Goal: Navigation & Orientation: Find specific page/section

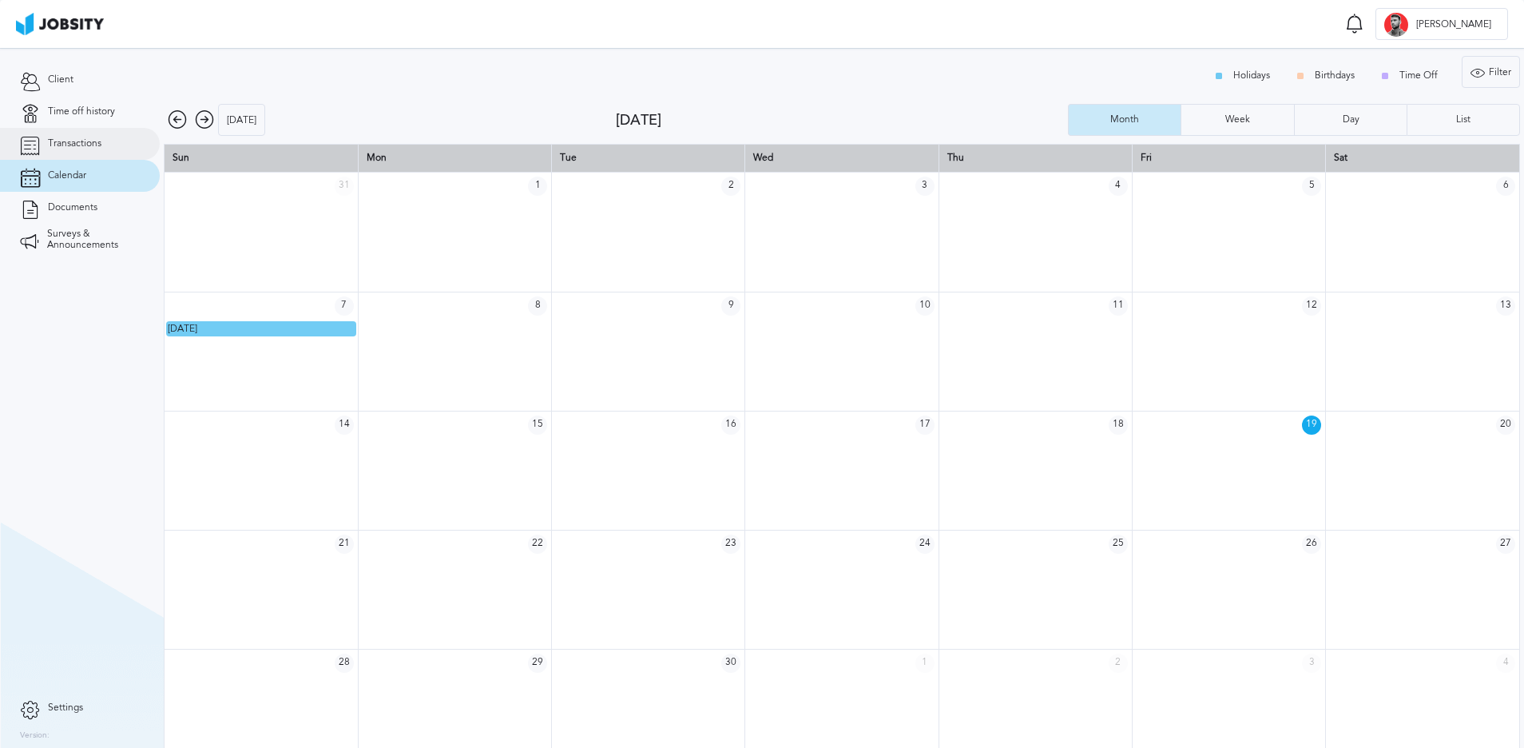
click at [81, 133] on link "Transactions" at bounding box center [80, 144] width 160 height 32
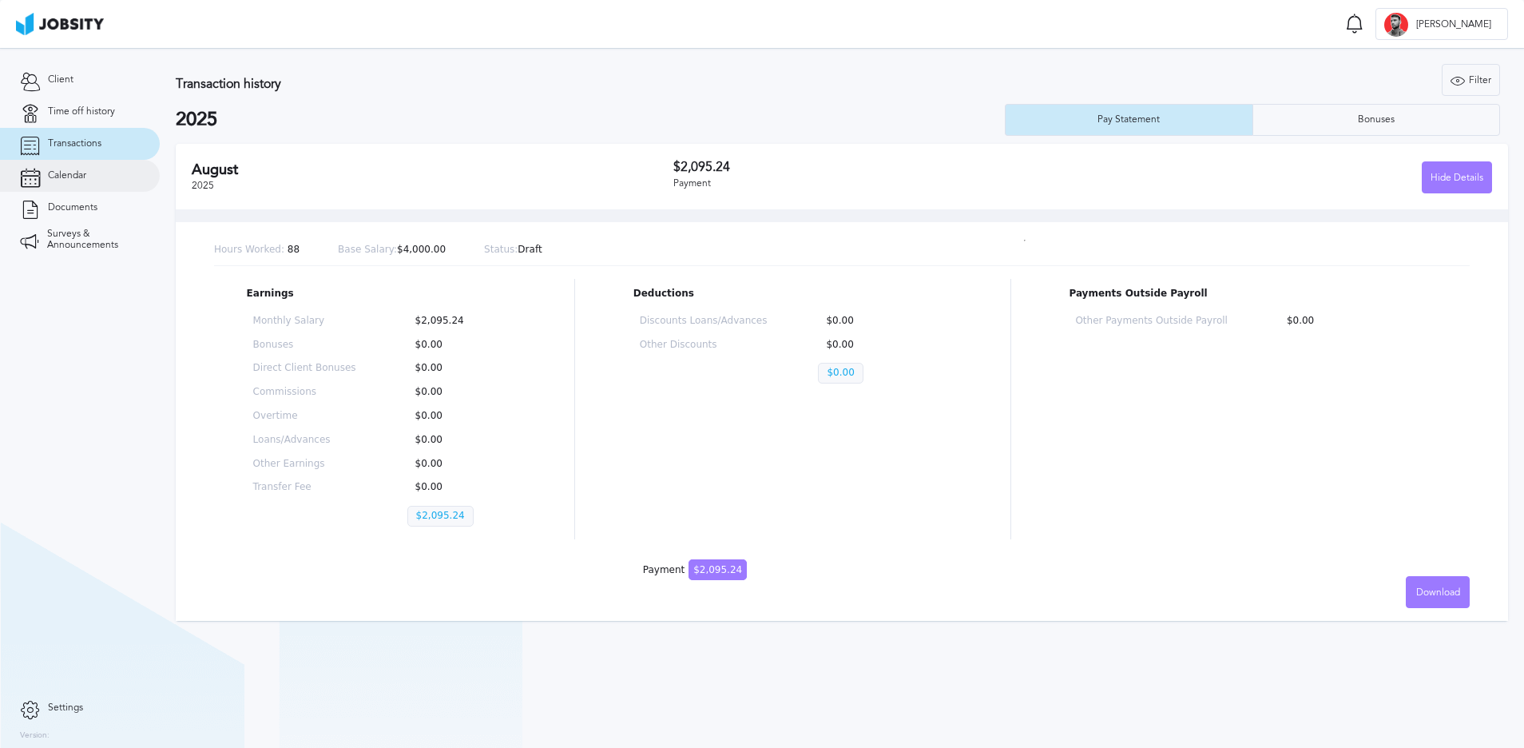
click at [77, 179] on span "Calendar" at bounding box center [67, 175] width 38 height 11
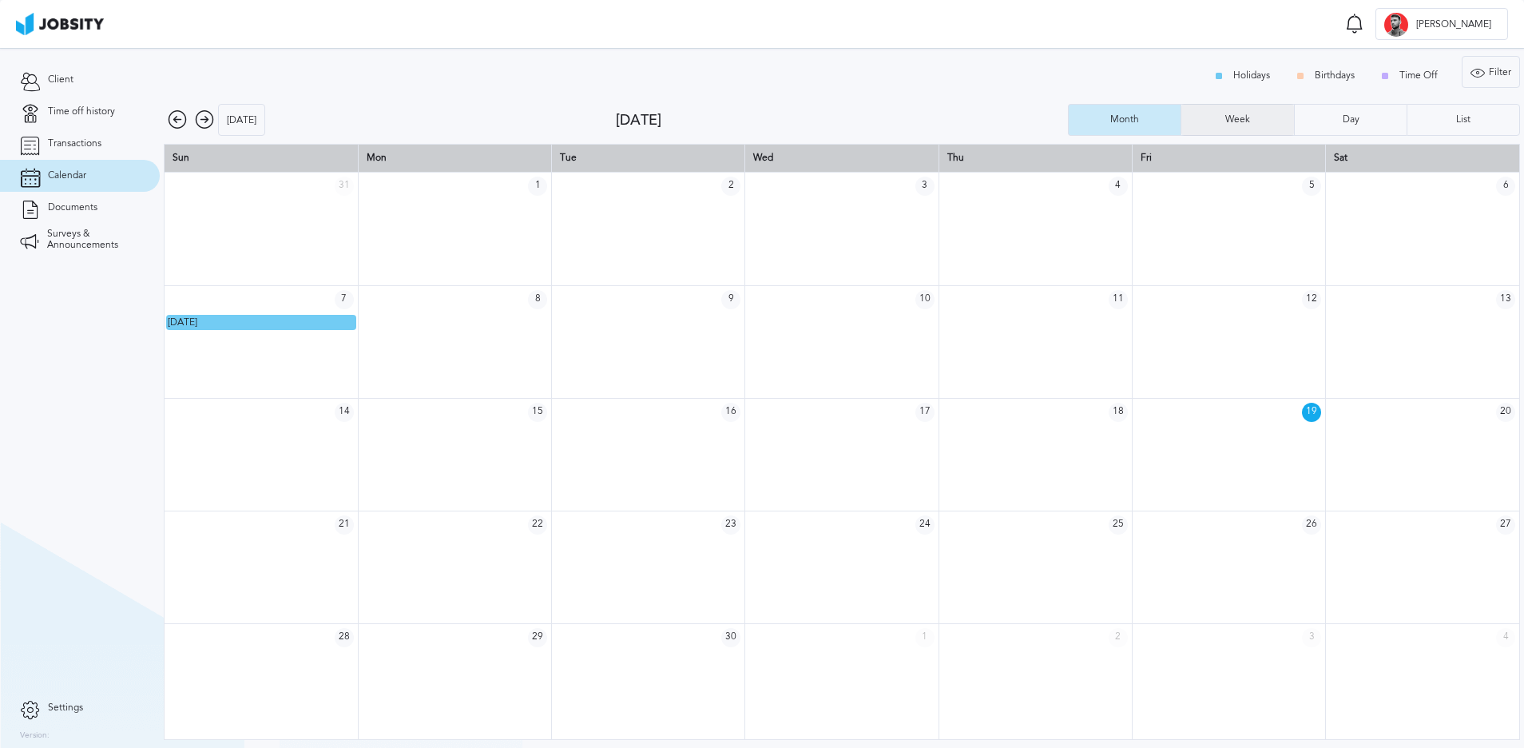
click at [1248, 116] on div "Week" at bounding box center [1237, 119] width 41 height 11
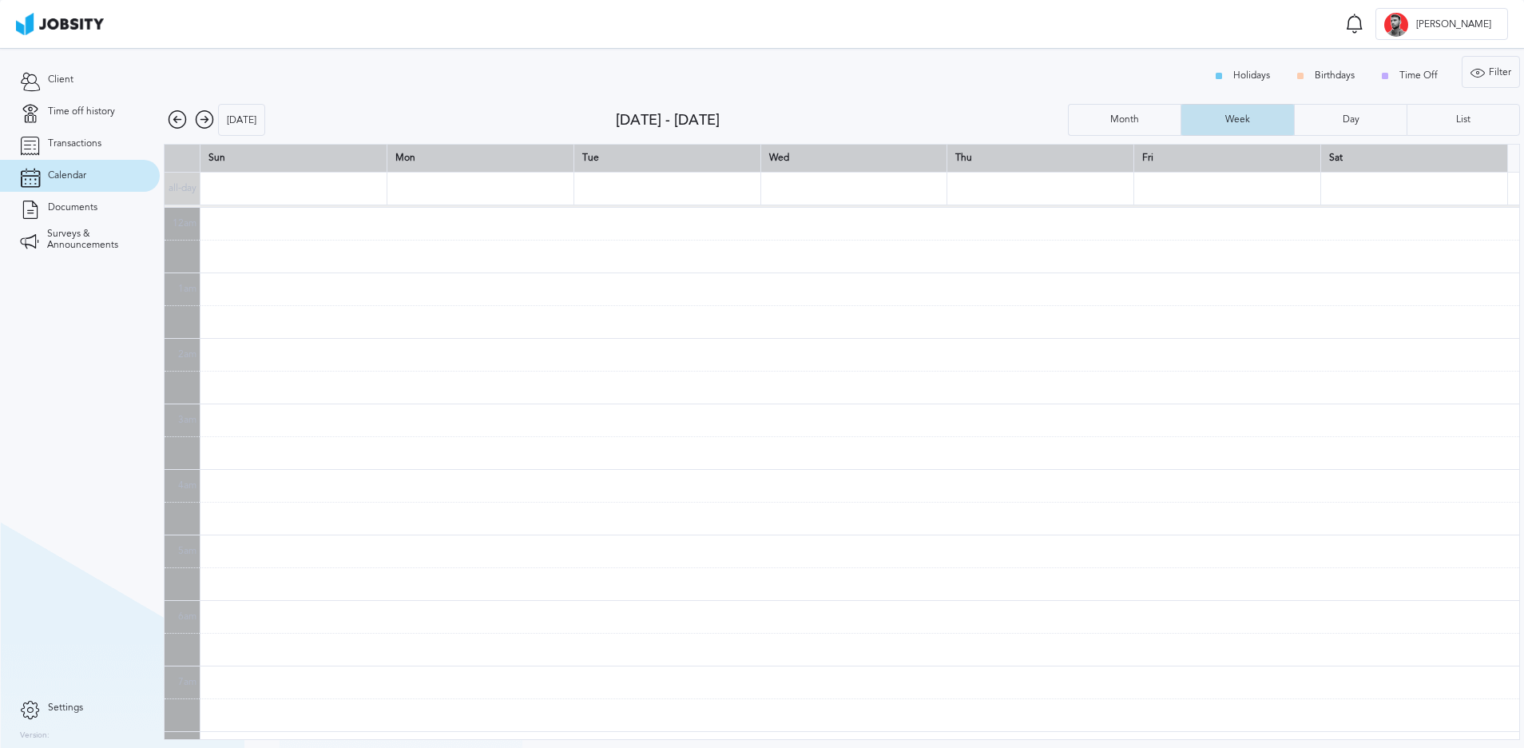
scroll to position [394, 0]
click at [1122, 124] on div "Month" at bounding box center [1124, 119] width 45 height 11
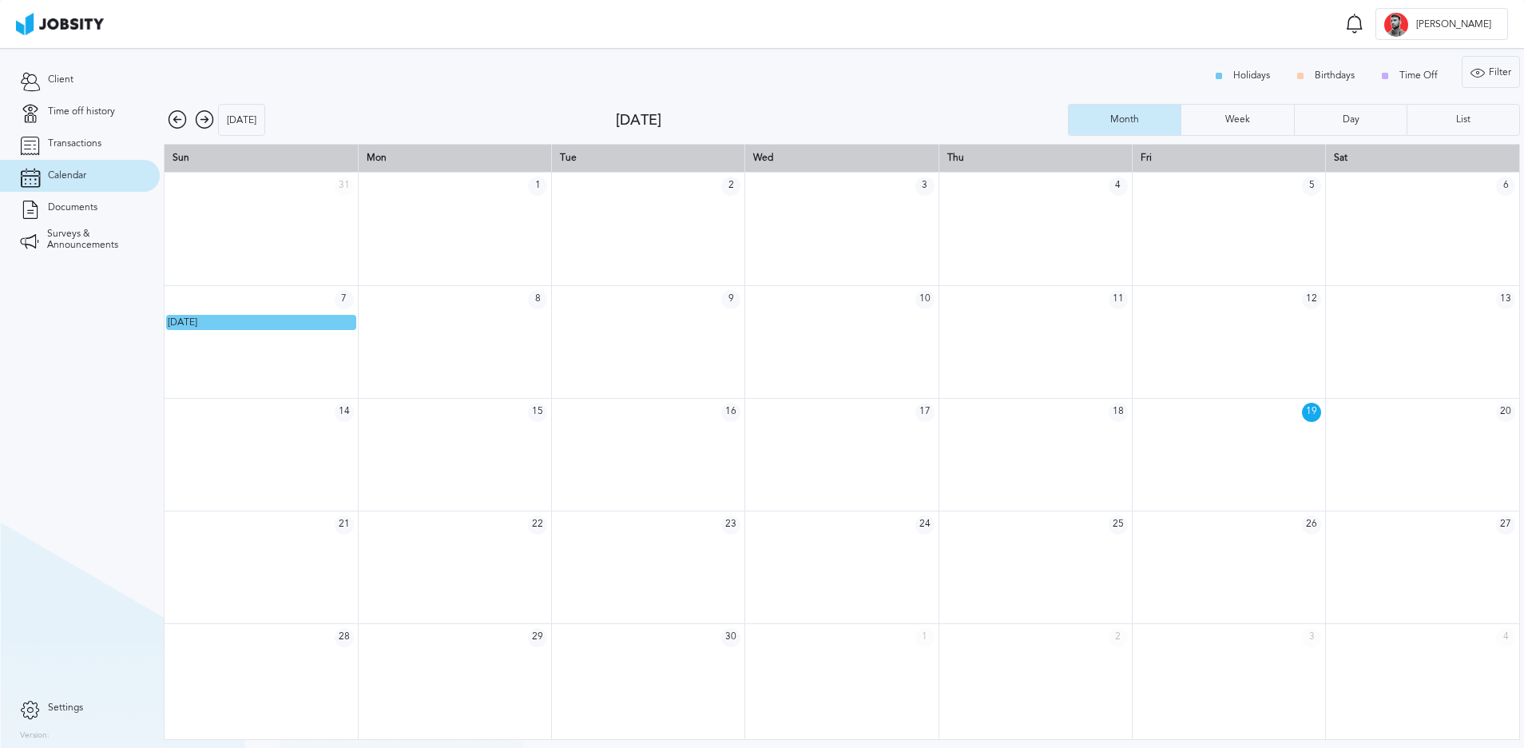
click at [202, 117] on icon at bounding box center [204, 119] width 19 height 19
click at [182, 117] on icon at bounding box center [177, 119] width 19 height 19
